Goal: Task Accomplishment & Management: Manage account settings

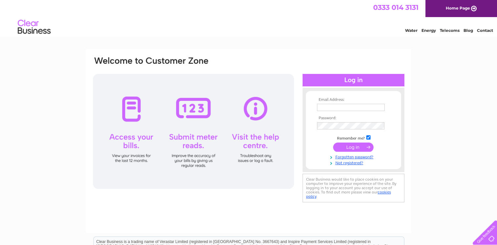
click at [338, 108] on input "text" at bounding box center [351, 107] width 68 height 7
type input "mcleod.whitehouse@btinternet.com"
click at [333, 143] on input "submit" at bounding box center [353, 147] width 40 height 9
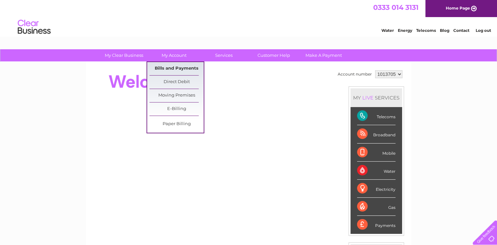
click at [173, 66] on link "Bills and Payments" at bounding box center [176, 68] width 54 height 13
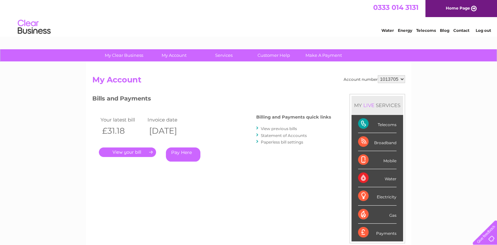
click at [127, 152] on link "." at bounding box center [127, 152] width 57 height 10
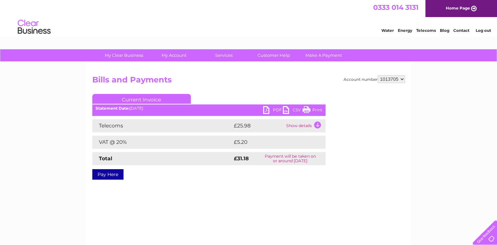
click at [267, 109] on link "PDF" at bounding box center [273, 111] width 20 height 10
click at [457, 7] on link "Home Page" at bounding box center [461, 8] width 72 height 17
click at [482, 30] on link "Log out" at bounding box center [482, 30] width 15 height 5
